Goal: Check status: Check status

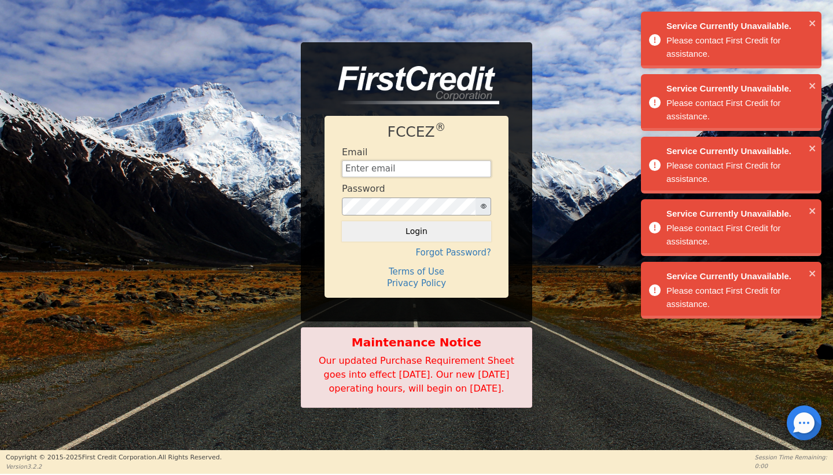
type input "[EMAIL_ADDRESS][DOMAIN_NAME]"
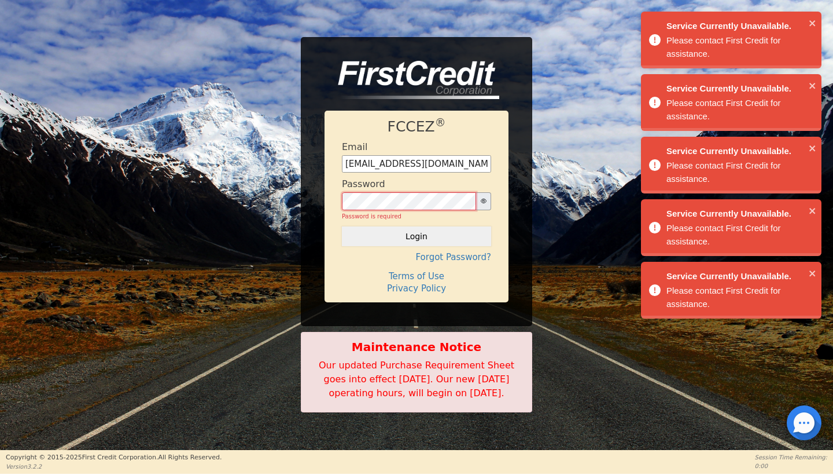
click at [417, 226] on button "Login" at bounding box center [416, 236] width 149 height 20
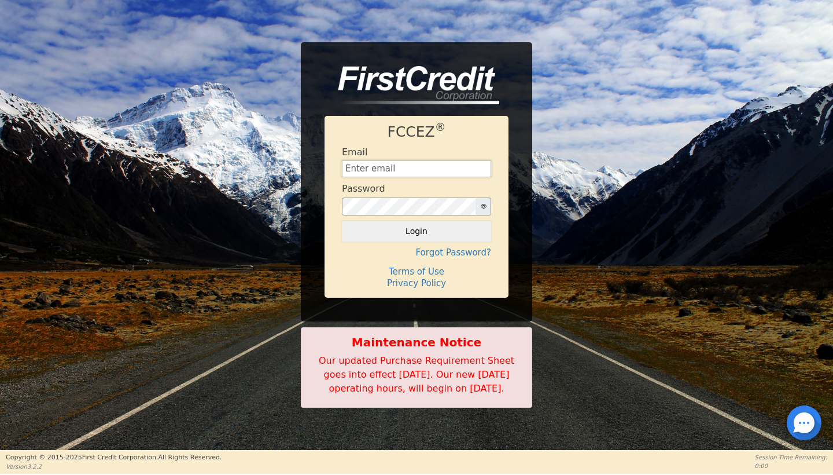
type input "[EMAIL_ADDRESS][DOMAIN_NAME]"
click at [423, 221] on button "Login" at bounding box center [416, 231] width 149 height 20
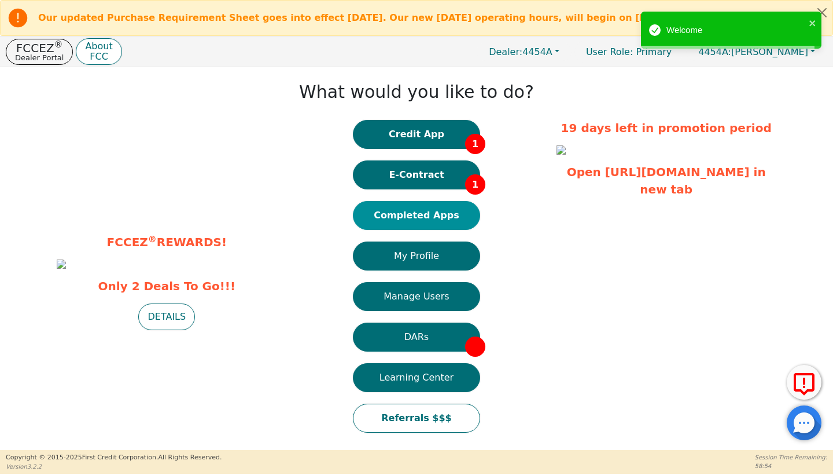
click at [420, 212] on button "Completed Apps" at bounding box center [416, 215] width 127 height 29
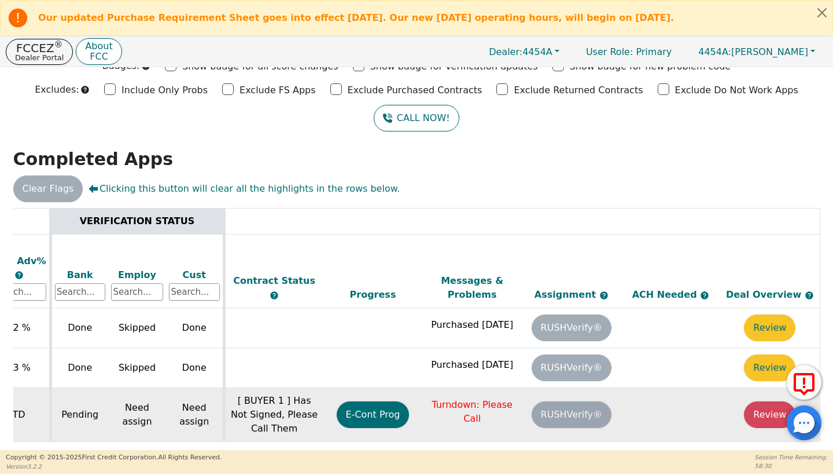
scroll to position [0, 458]
click at [467, 398] on p "Turndown: Please Call" at bounding box center [472, 412] width 94 height 28
click at [763, 401] on button "Review" at bounding box center [770, 414] width 52 height 27
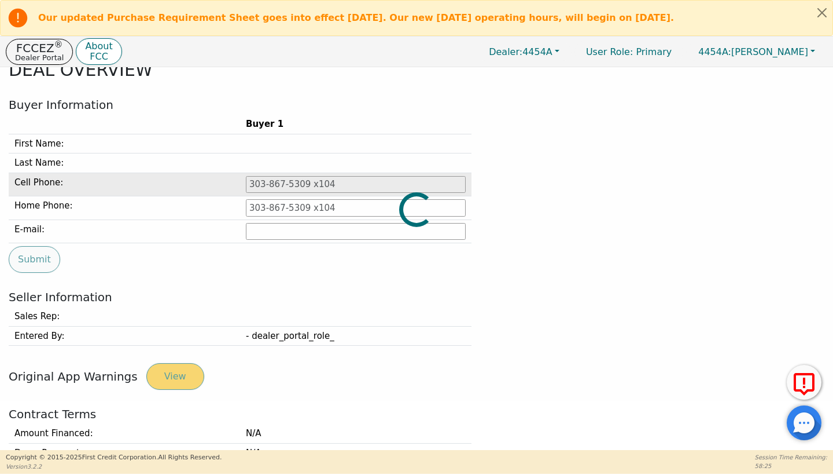
type input "770-713-4730"
type input "raylerayle02@gmail.com"
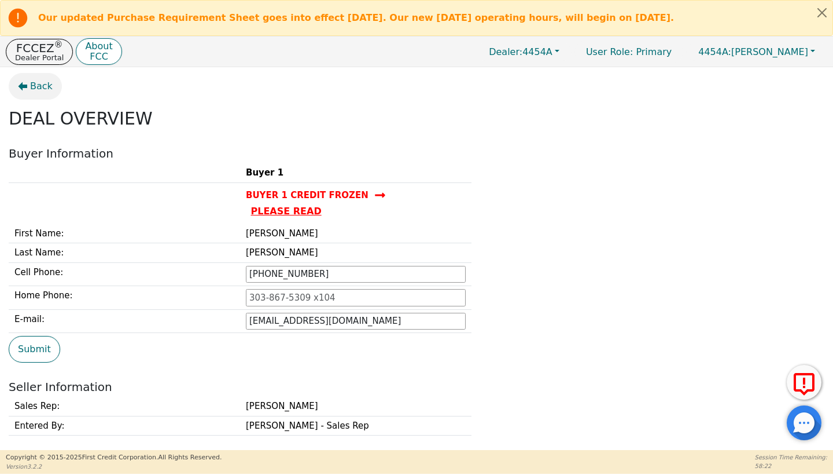
click at [48, 97] on button "Back" at bounding box center [35, 86] width 53 height 27
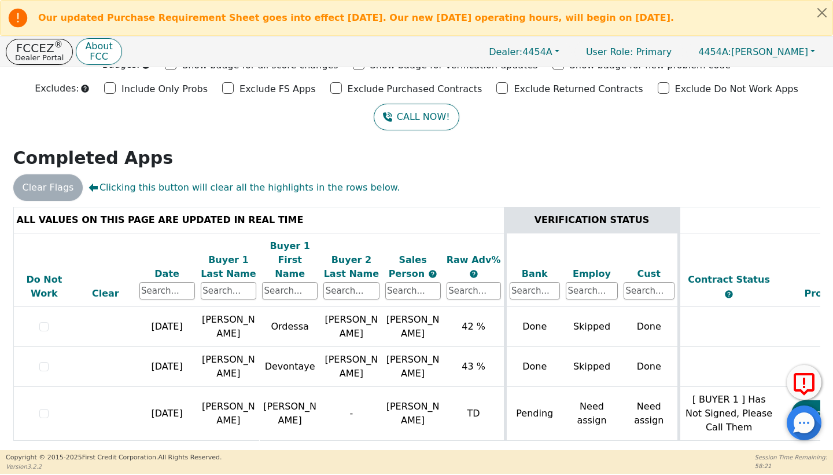
scroll to position [49, 0]
